Goal: Transaction & Acquisition: Purchase product/service

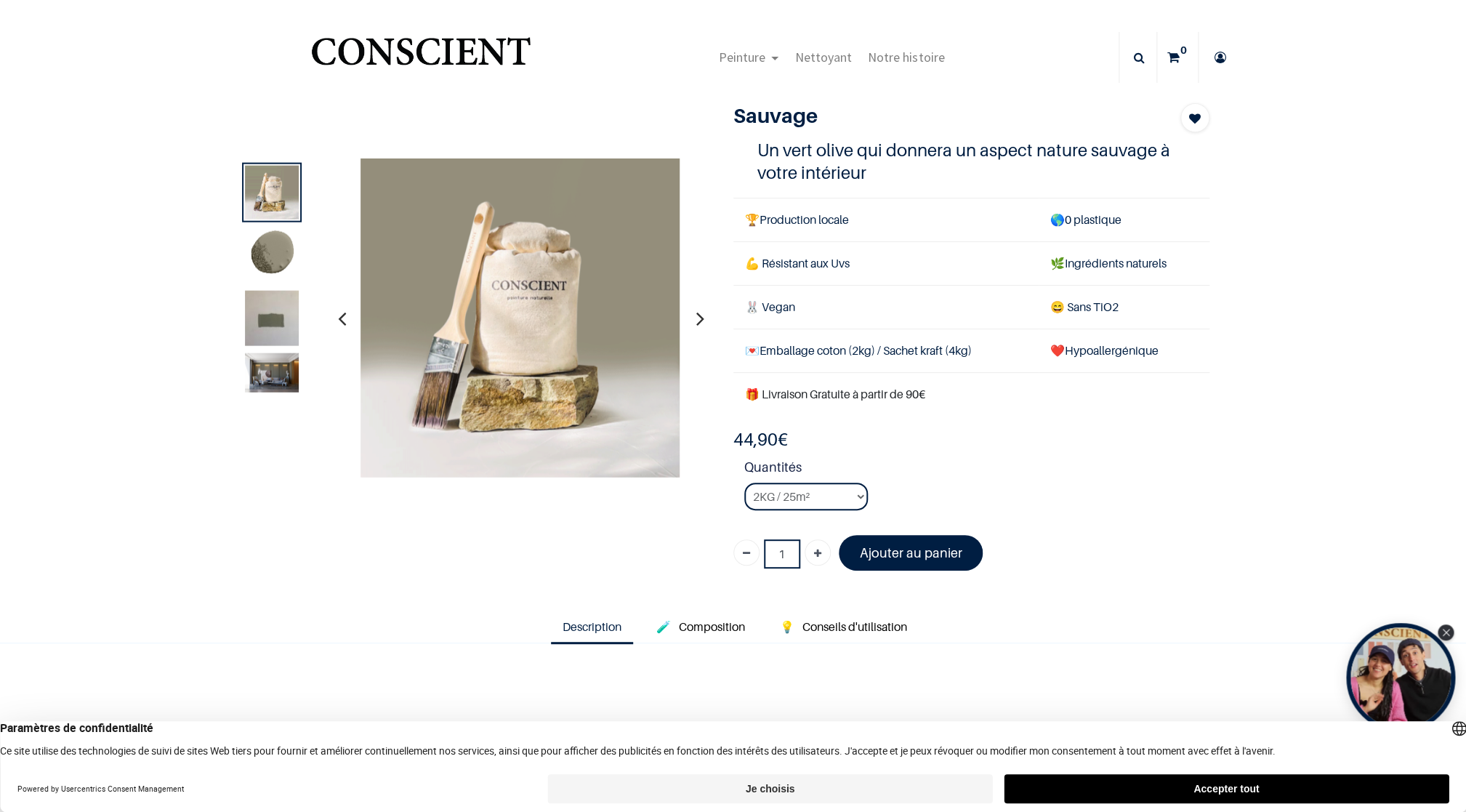
click at [429, 48] on img "Logo of Conscient" at bounding box center [420, 58] width 225 height 57
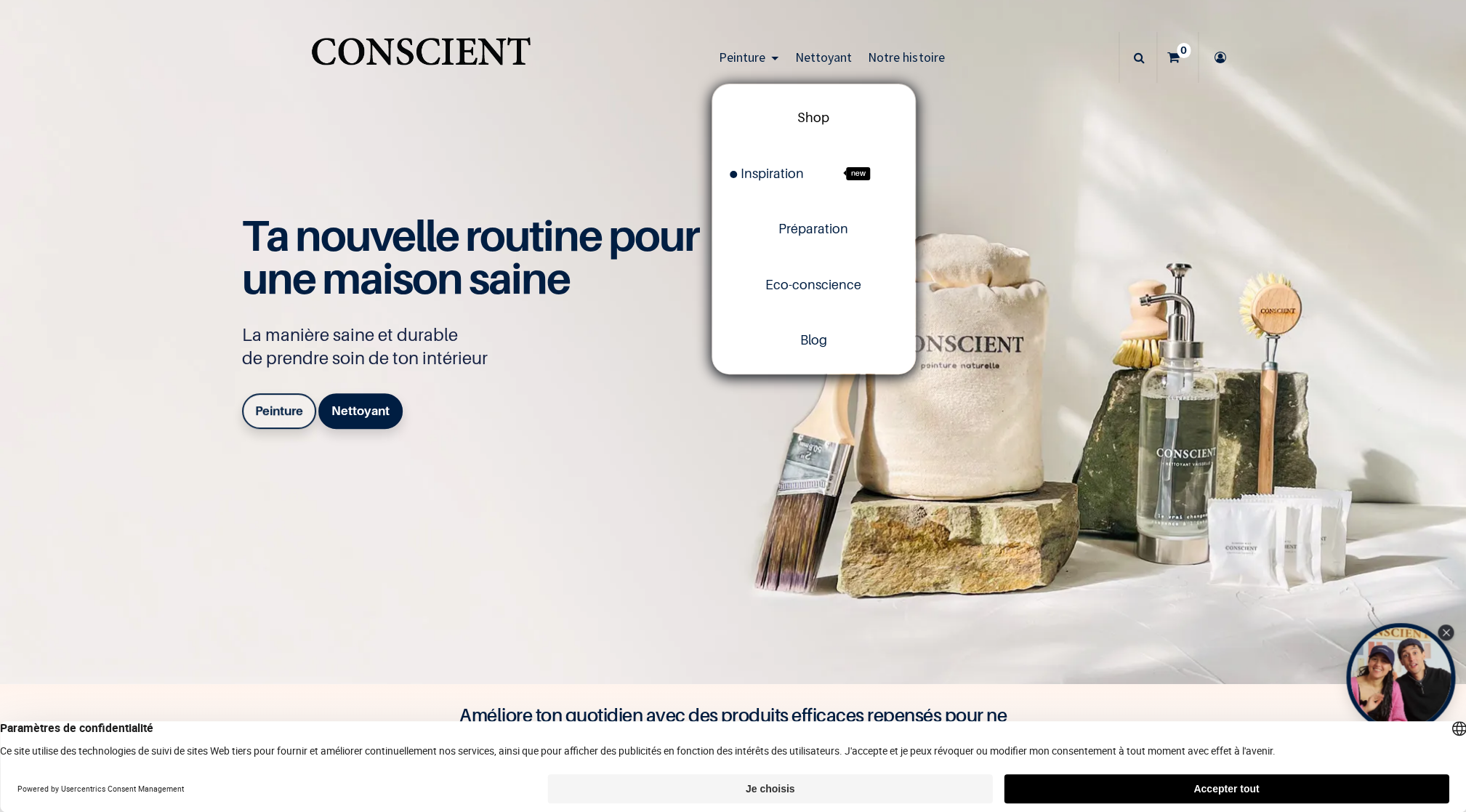
click at [827, 120] on link "Shop" at bounding box center [814, 118] width 203 height 56
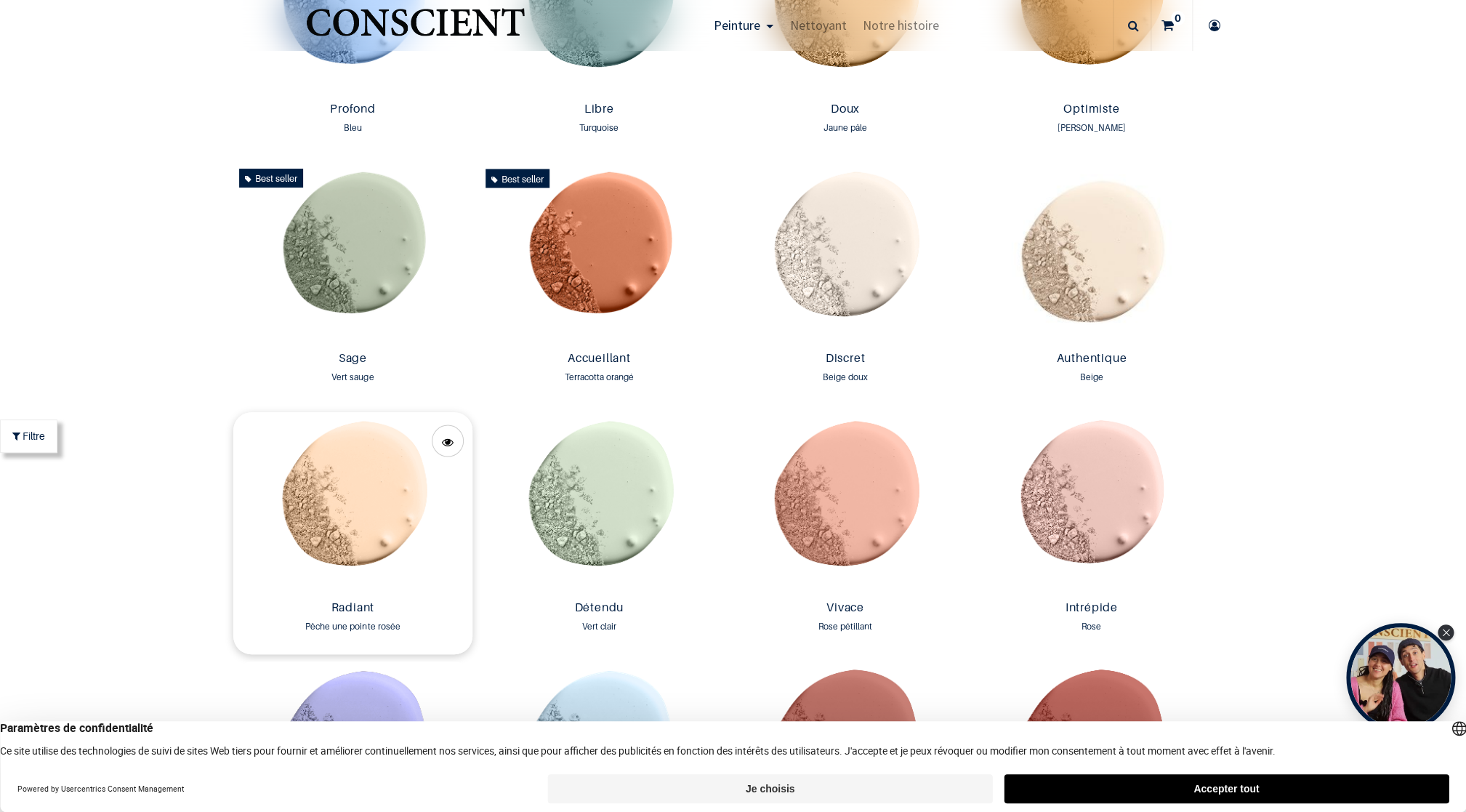
scroll to position [1425, 0]
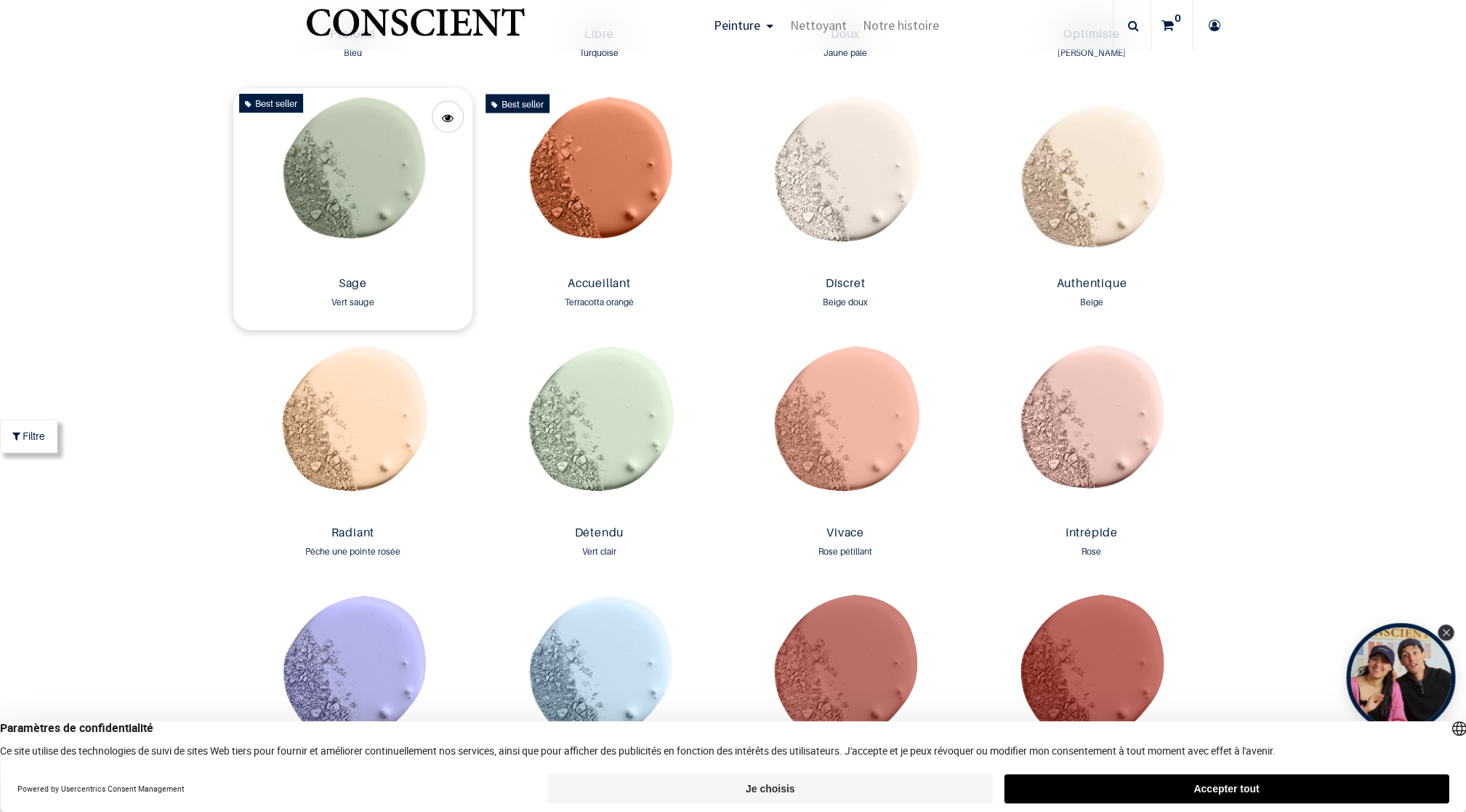
click at [349, 169] on img at bounding box center [353, 179] width 239 height 183
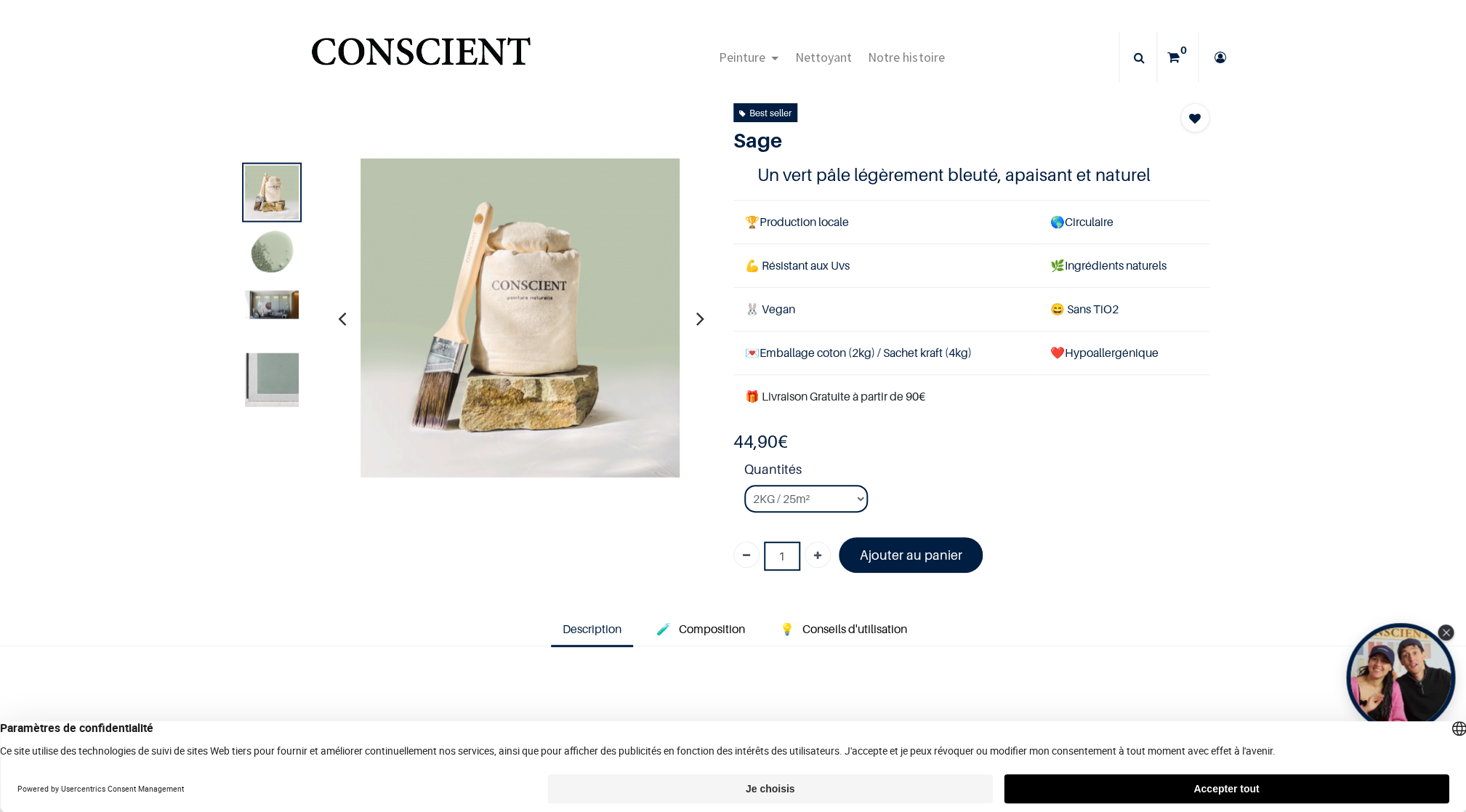
click at [267, 378] on img at bounding box center [272, 379] width 54 height 54
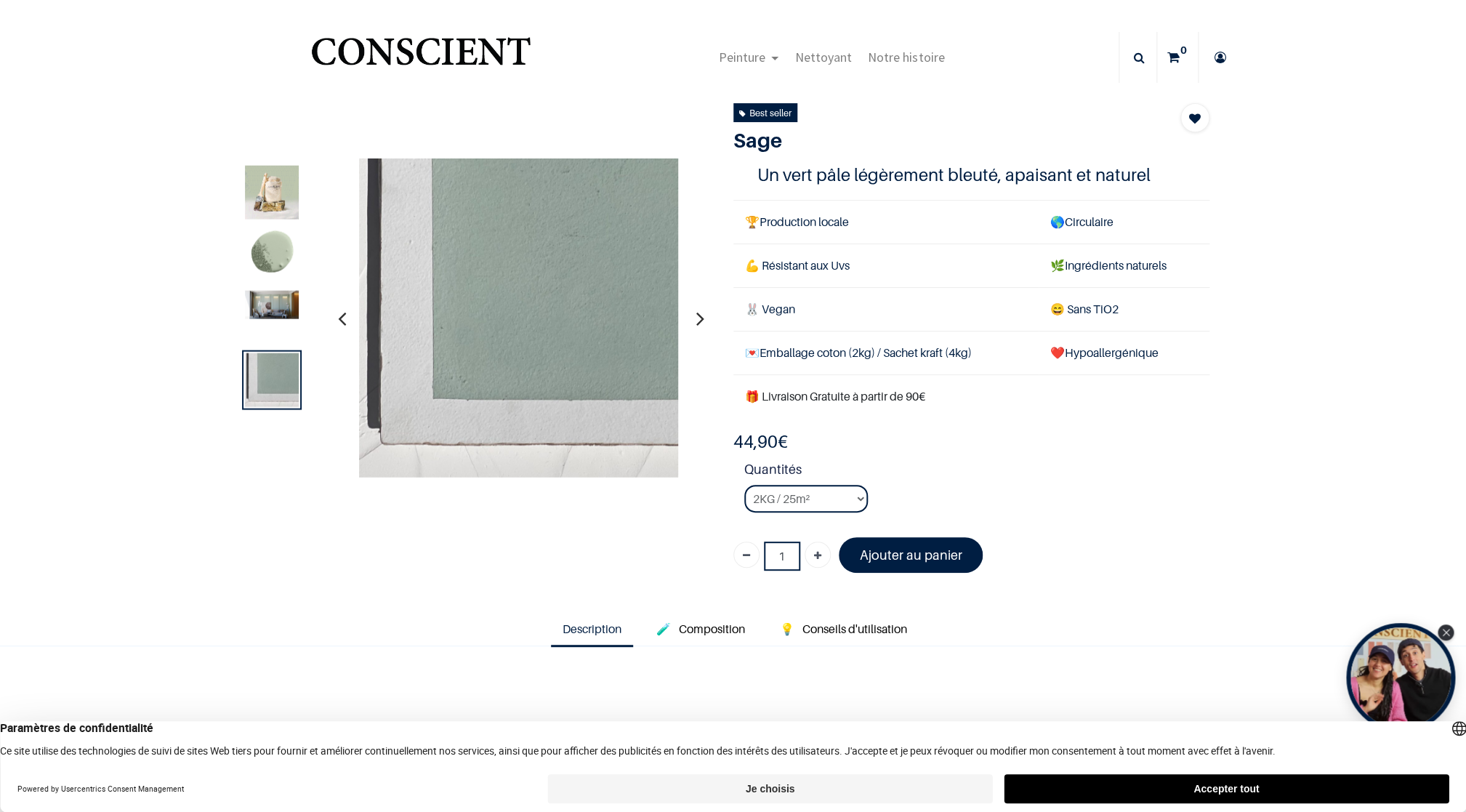
click at [1259, 788] on button "Accepter tout" at bounding box center [1226, 788] width 445 height 29
